Goal: Entertainment & Leisure: Consume media (video, audio)

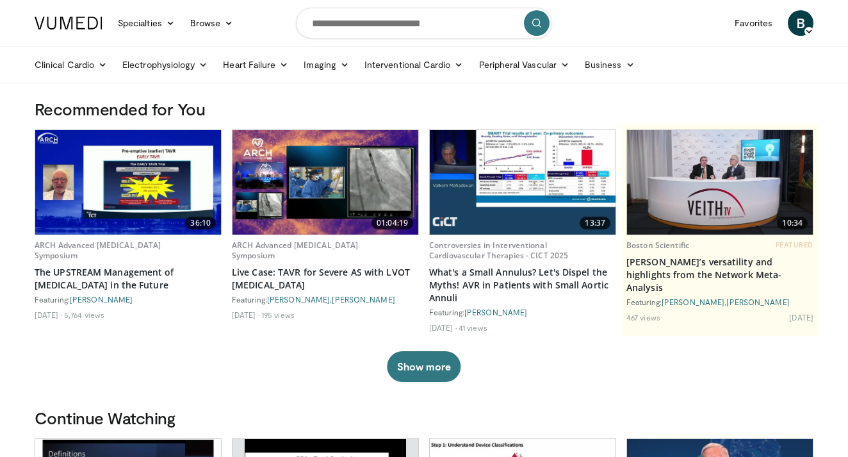
click at [341, 202] on img at bounding box center [326, 182] width 186 height 104
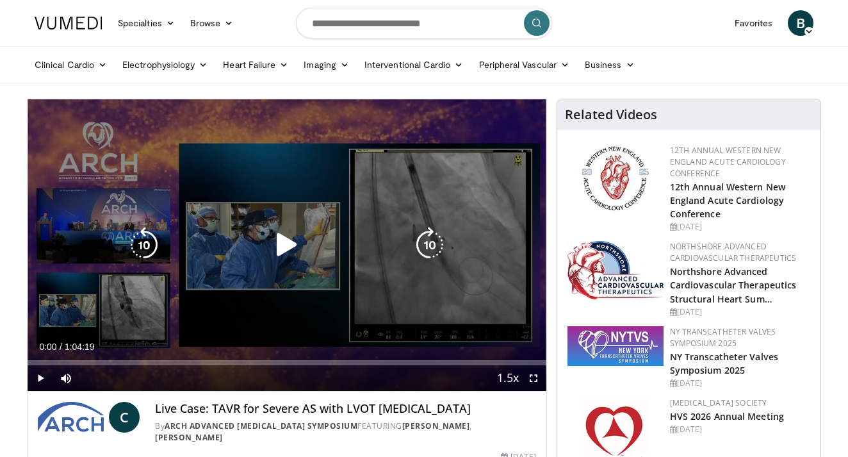
click at [280, 244] on icon "Video Player" at bounding box center [287, 245] width 36 height 36
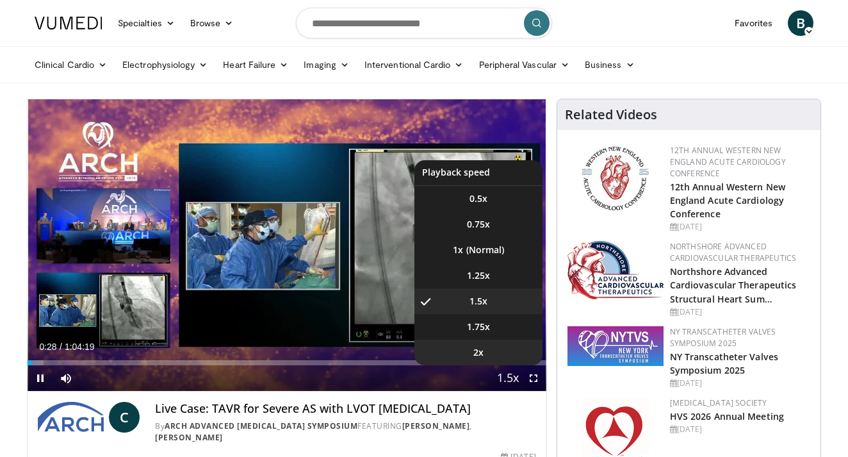
click at [497, 352] on li "2x" at bounding box center [478, 352] width 128 height 26
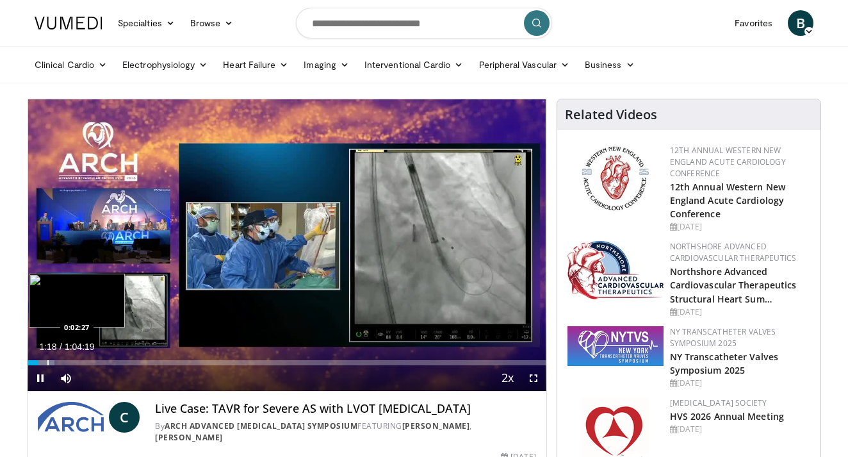
click at [47, 361] on div "Progress Bar" at bounding box center [47, 362] width 1 height 5
click at [42, 360] on div "Progress Bar" at bounding box center [42, 362] width 1 height 5
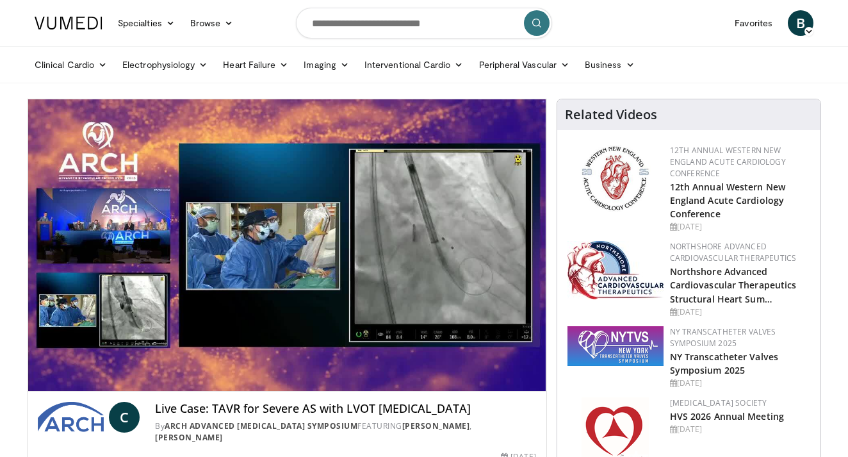
click at [39, 360] on div "10 seconds Tap to unmute" at bounding box center [287, 244] width 519 height 291
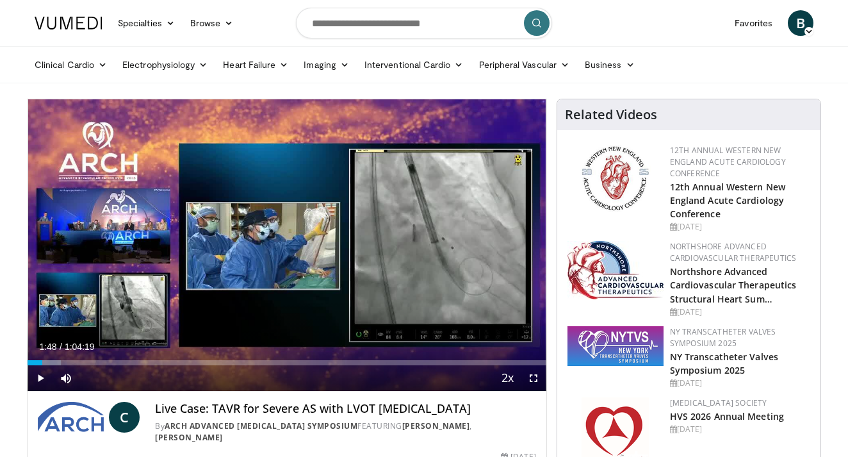
click at [40, 389] on span "Video Player" at bounding box center [41, 378] width 26 height 26
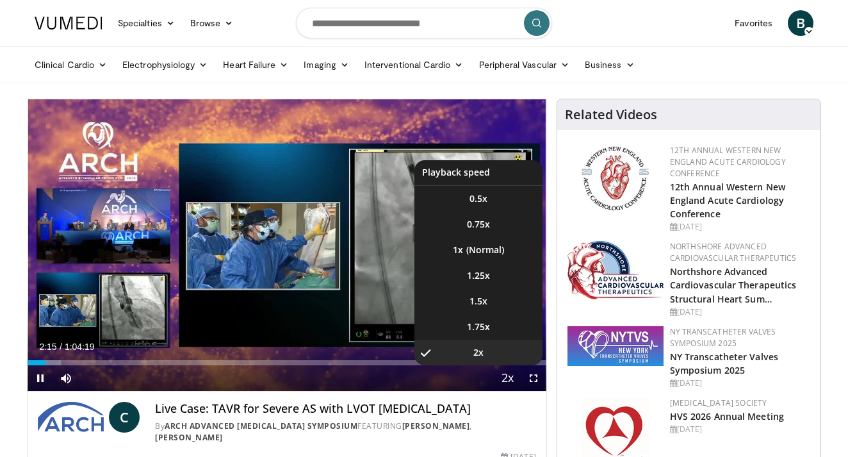
click at [511, 378] on span "Video Player" at bounding box center [508, 379] width 18 height 26
click at [477, 247] on li "1x" at bounding box center [478, 250] width 128 height 26
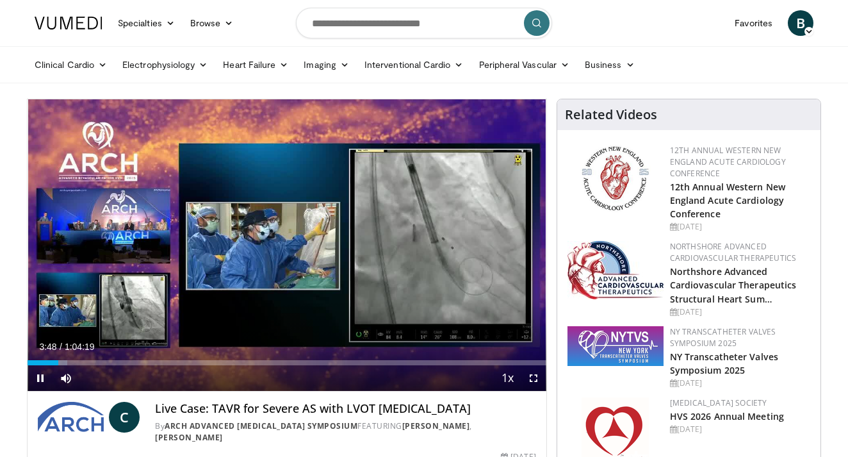
click at [532, 377] on span "Video Player" at bounding box center [534, 378] width 26 height 26
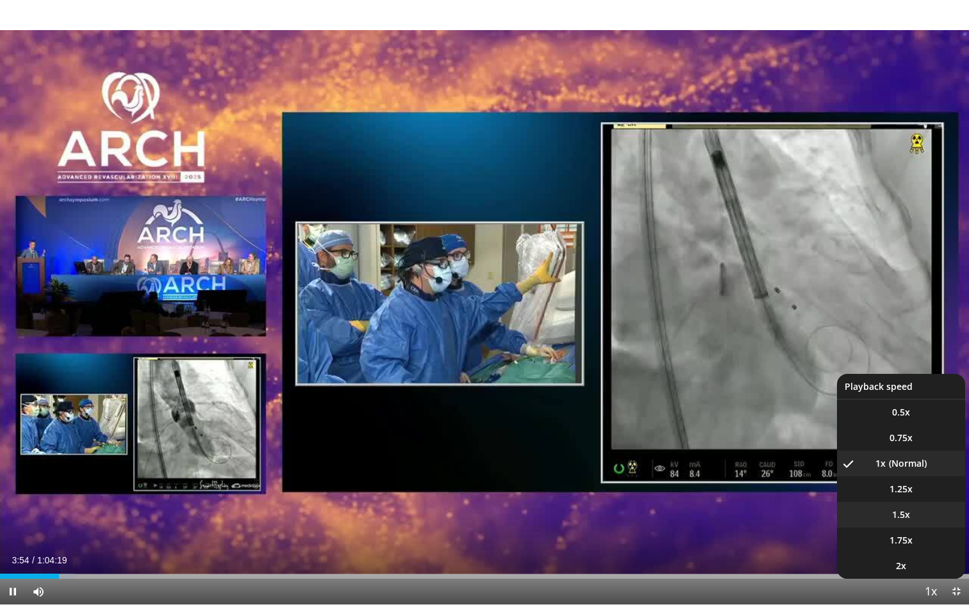
click at [847, 456] on span "1.5x" at bounding box center [901, 515] width 18 height 13
click at [847, 455] on li "1x" at bounding box center [901, 464] width 128 height 26
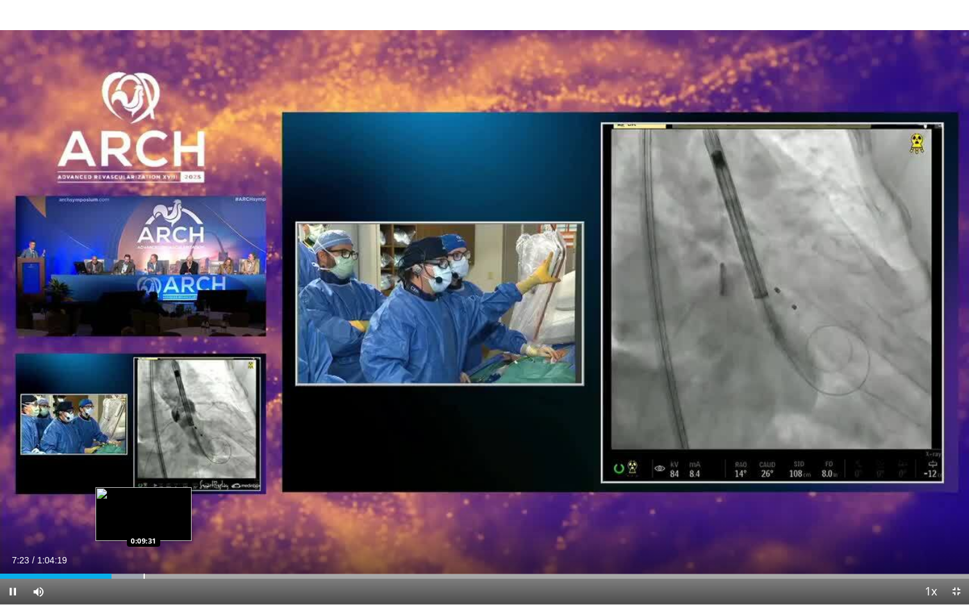
click at [143, 456] on div "Loaded : 14.77% 0:07:23 0:09:31" at bounding box center [484, 573] width 969 height 12
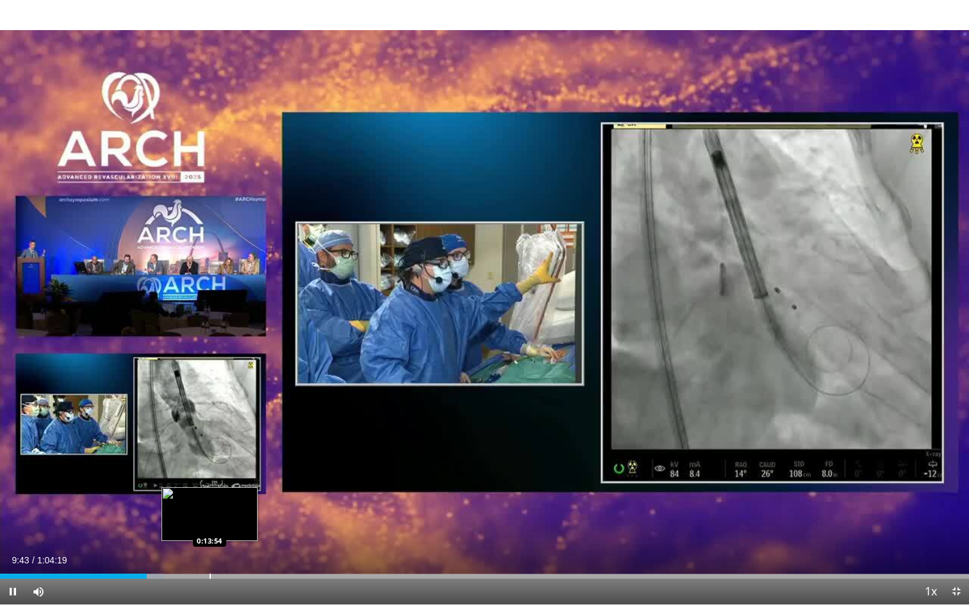
click at [209, 456] on div "Progress Bar" at bounding box center [209, 576] width 1 height 5
click at [198, 456] on div "Progress Bar" at bounding box center [198, 576] width 1 height 5
click at [183, 456] on div "Progress Bar" at bounding box center [183, 576] width 1 height 5
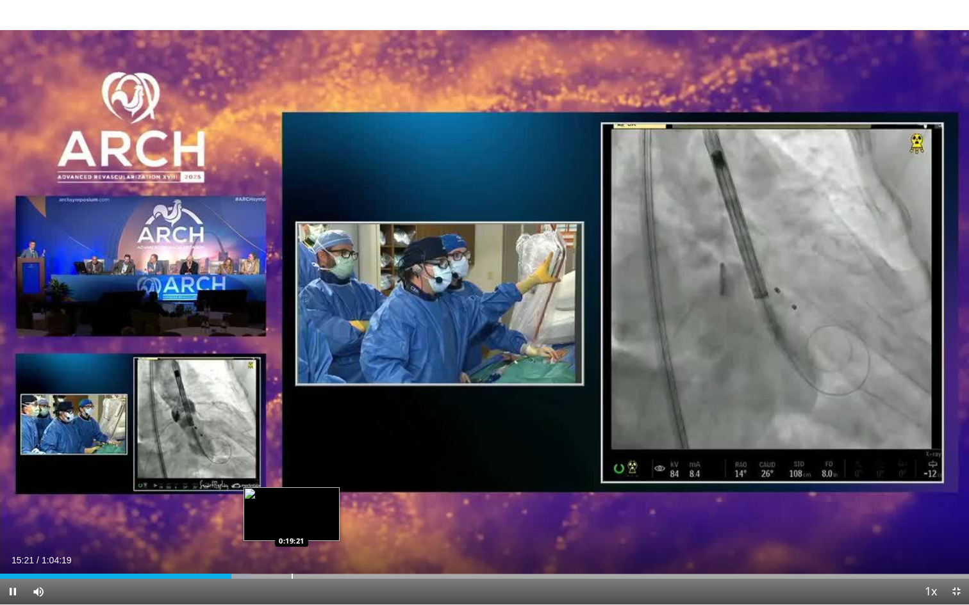
click at [291, 456] on div "Progress Bar" at bounding box center [291, 576] width 1 height 5
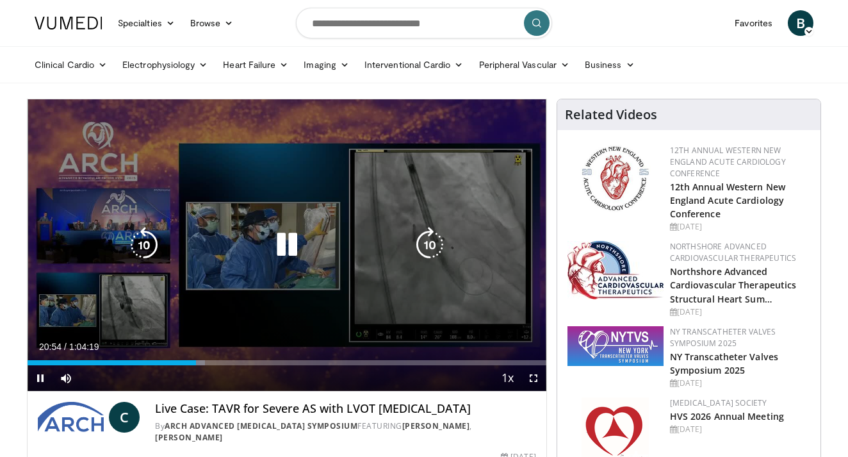
click at [287, 242] on icon "Video Player" at bounding box center [287, 245] width 36 height 36
click at [286, 248] on icon "Video Player" at bounding box center [287, 245] width 36 height 36
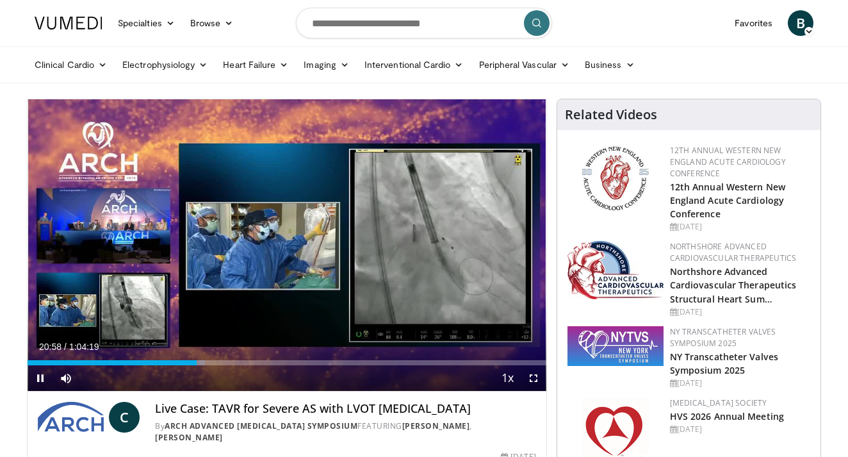
click at [535, 379] on span "Video Player" at bounding box center [534, 378] width 26 height 26
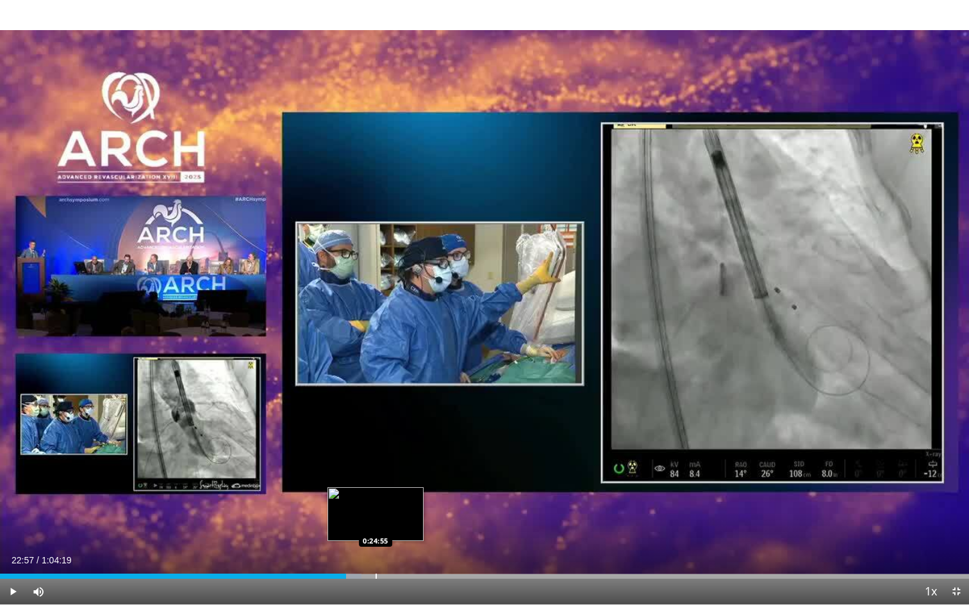
click at [375, 456] on div "Loaded : 37.31% 0:22:57 0:24:55" at bounding box center [484, 573] width 969 height 12
click at [402, 456] on div "Loaded : 41.20% 0:25:09 0:26:40" at bounding box center [484, 573] width 969 height 12
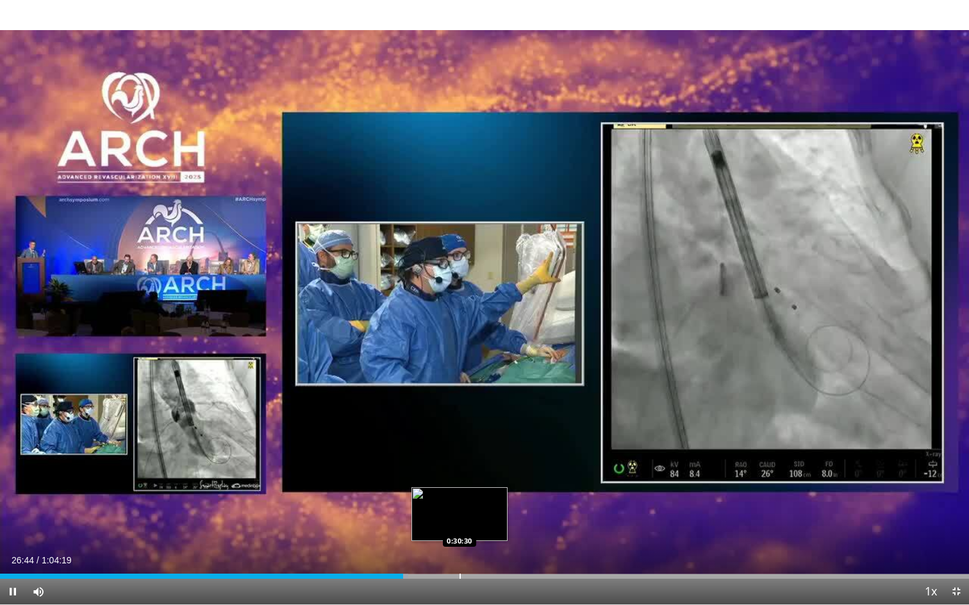
click at [459, 456] on div "Progress Bar" at bounding box center [459, 576] width 1 height 5
click at [448, 456] on div "Loaded : 47.42% 0:30:30 0:29:46" at bounding box center [484, 573] width 969 height 12
click at [437, 456] on div "Loaded : 47.78% 0:29:54 0:29:03" at bounding box center [484, 573] width 969 height 12
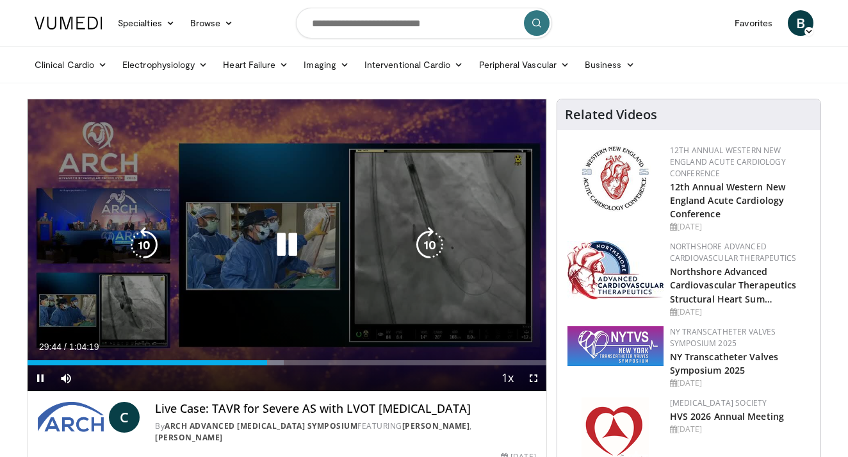
click at [287, 234] on icon "Video Player" at bounding box center [287, 245] width 36 height 36
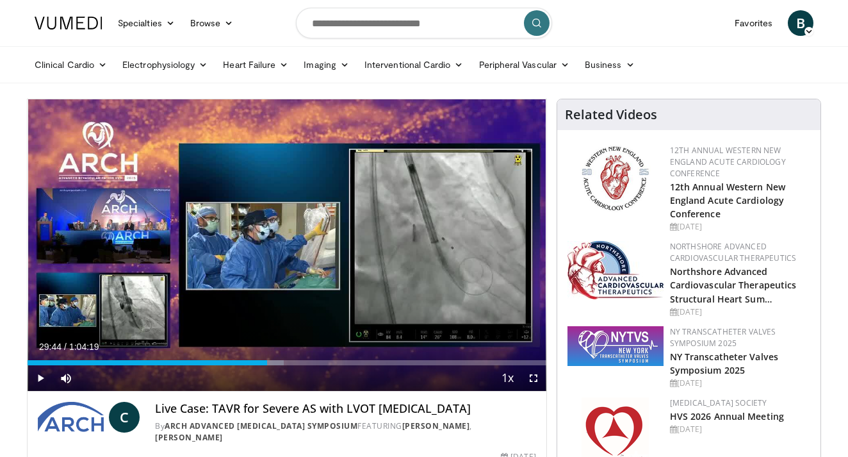
click at [536, 380] on span "Video Player" at bounding box center [534, 378] width 26 height 26
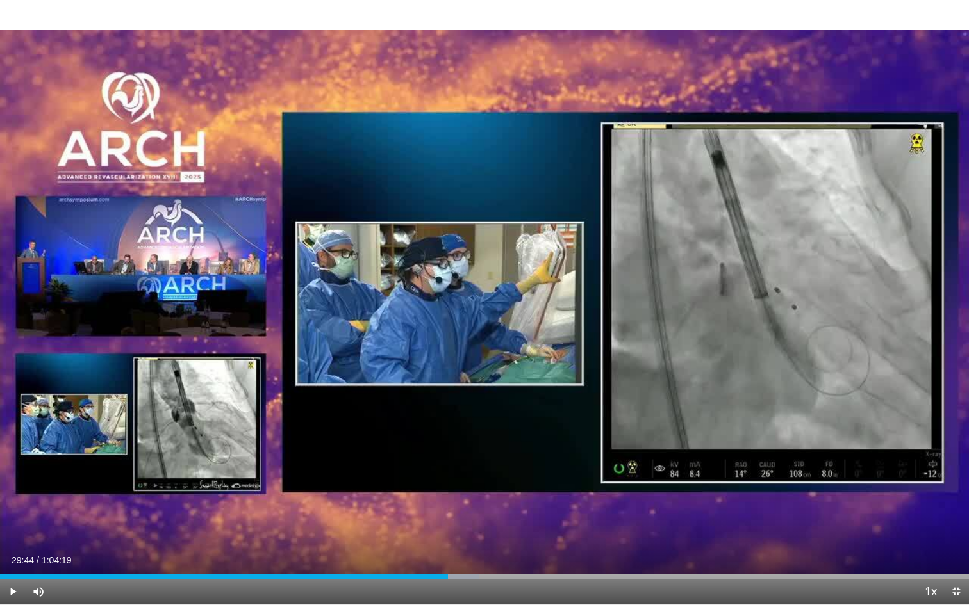
click at [232, 395] on div "10 seconds Tap to unmute" at bounding box center [484, 302] width 969 height 605
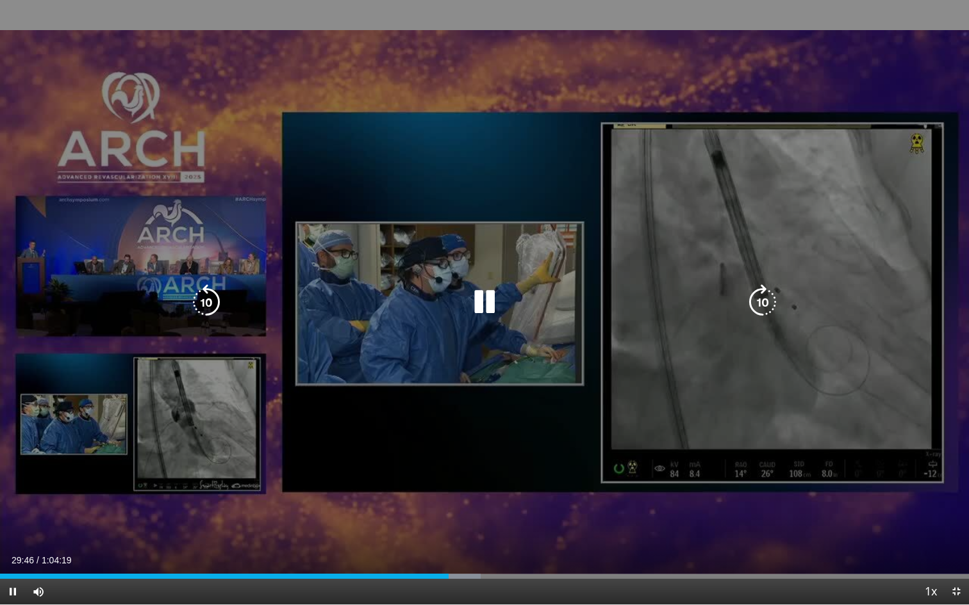
click at [481, 321] on div "10 seconds Tap to unmute" at bounding box center [484, 302] width 969 height 605
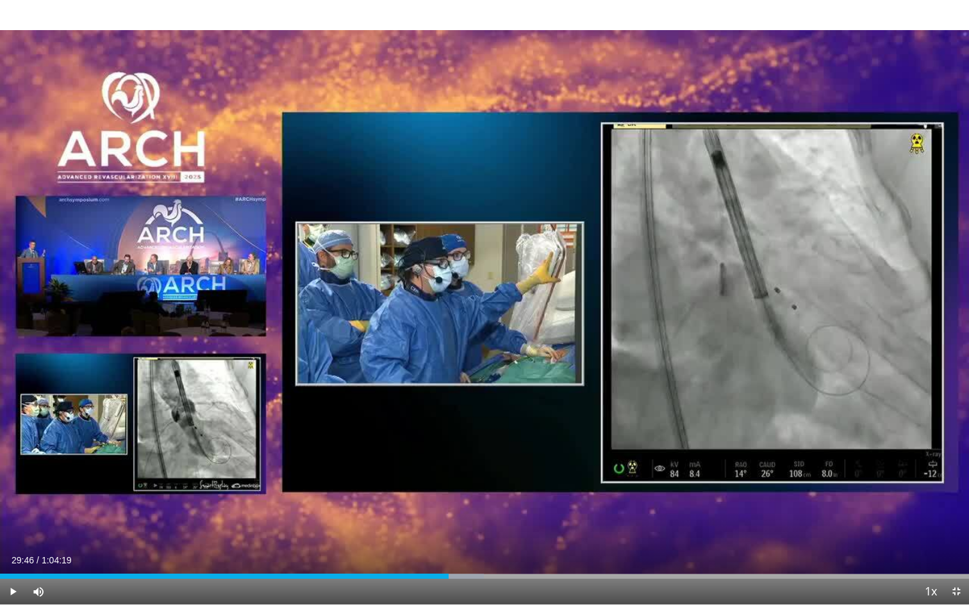
click at [556, 215] on div "10 seconds Tap to unmute" at bounding box center [484, 302] width 969 height 605
click at [464, 456] on div "Progress Bar" at bounding box center [462, 576] width 43 height 5
click at [482, 456] on div "Progress Bar" at bounding box center [482, 576] width 1 height 5
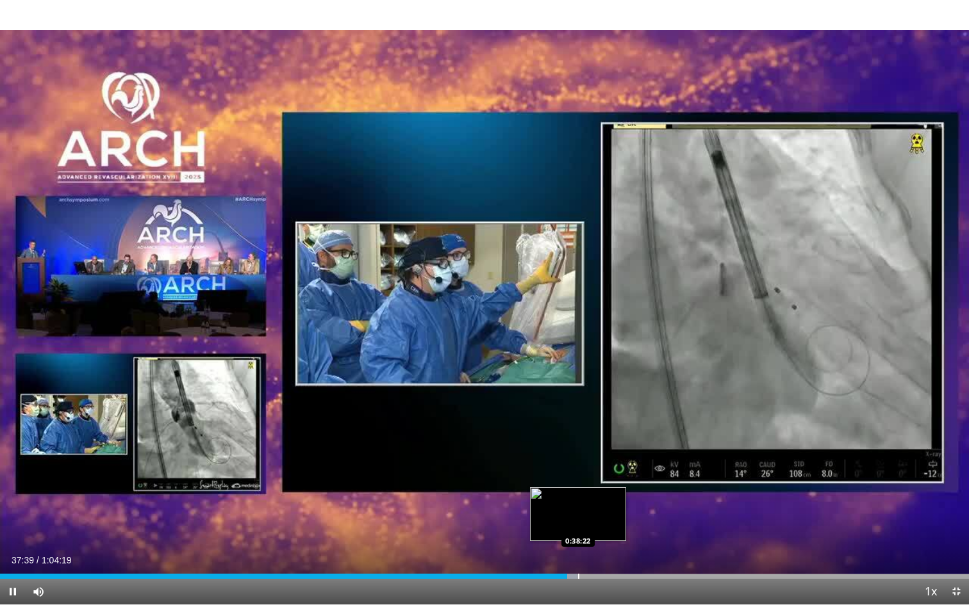
click at [578, 456] on div "Progress Bar" at bounding box center [578, 576] width 1 height 5
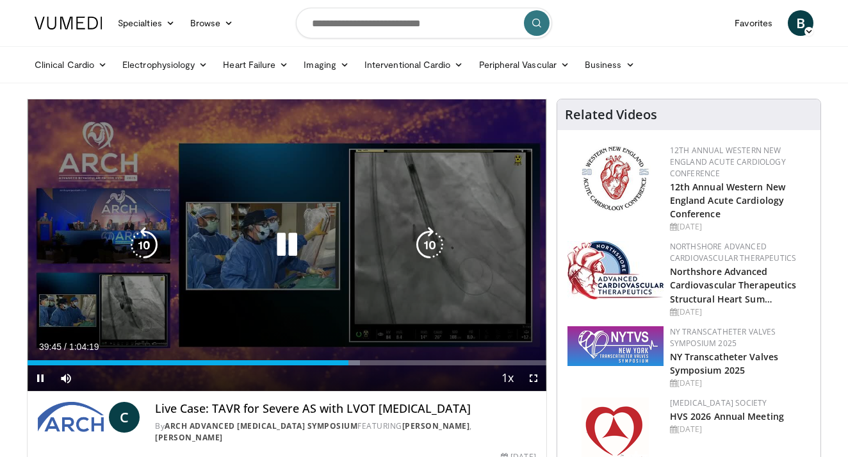
click at [291, 241] on icon "Video Player" at bounding box center [287, 245] width 36 height 36
click at [274, 245] on icon "Video Player" at bounding box center [287, 245] width 36 height 36
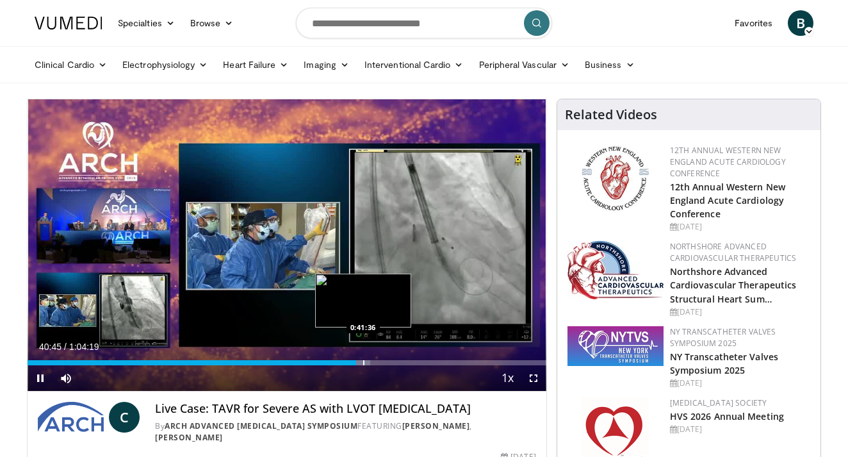
click at [363, 363] on div "Progress Bar" at bounding box center [363, 362] width 1 height 5
click at [370, 364] on div "Progress Bar" at bounding box center [370, 362] width 1 height 5
click at [377, 363] on div "Progress Bar" at bounding box center [377, 362] width 1 height 5
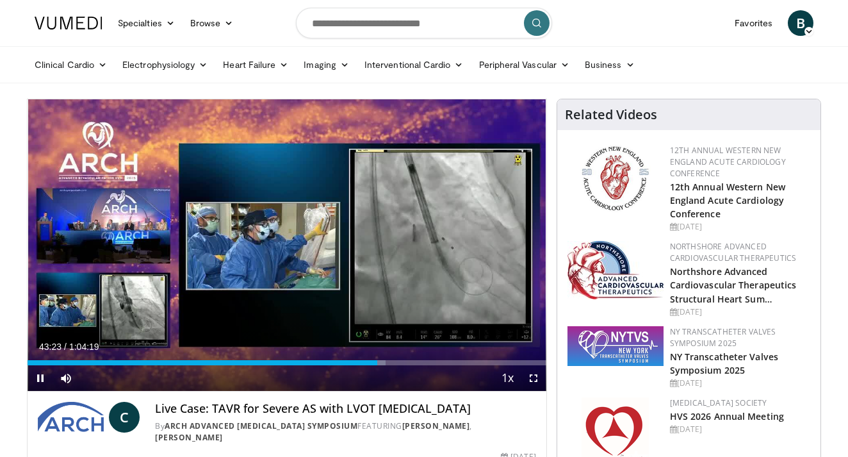
click at [537, 378] on span "Video Player" at bounding box center [534, 378] width 26 height 26
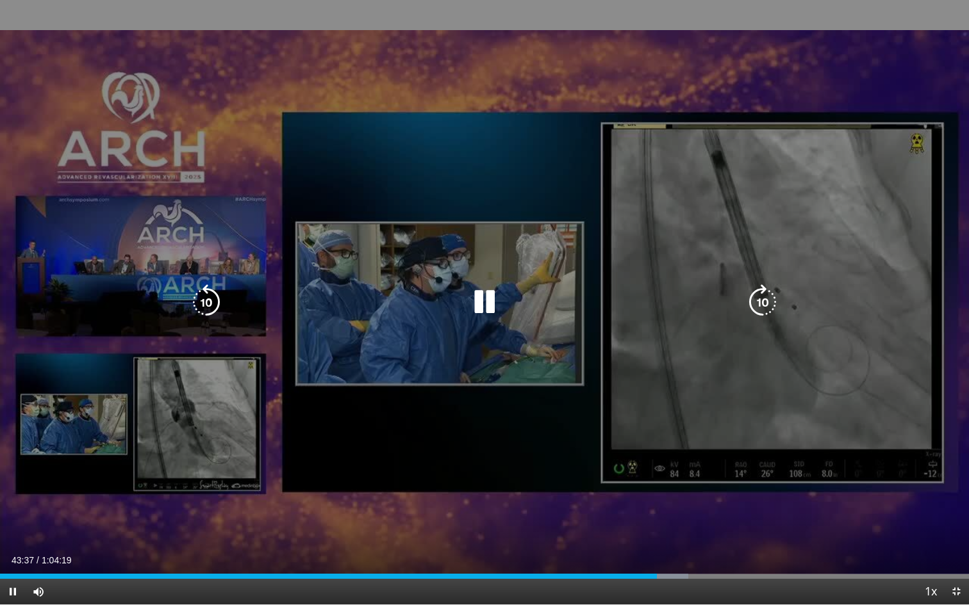
click at [484, 304] on icon "Video Player" at bounding box center [484, 302] width 36 height 36
